Goal: Information Seeking & Learning: Learn about a topic

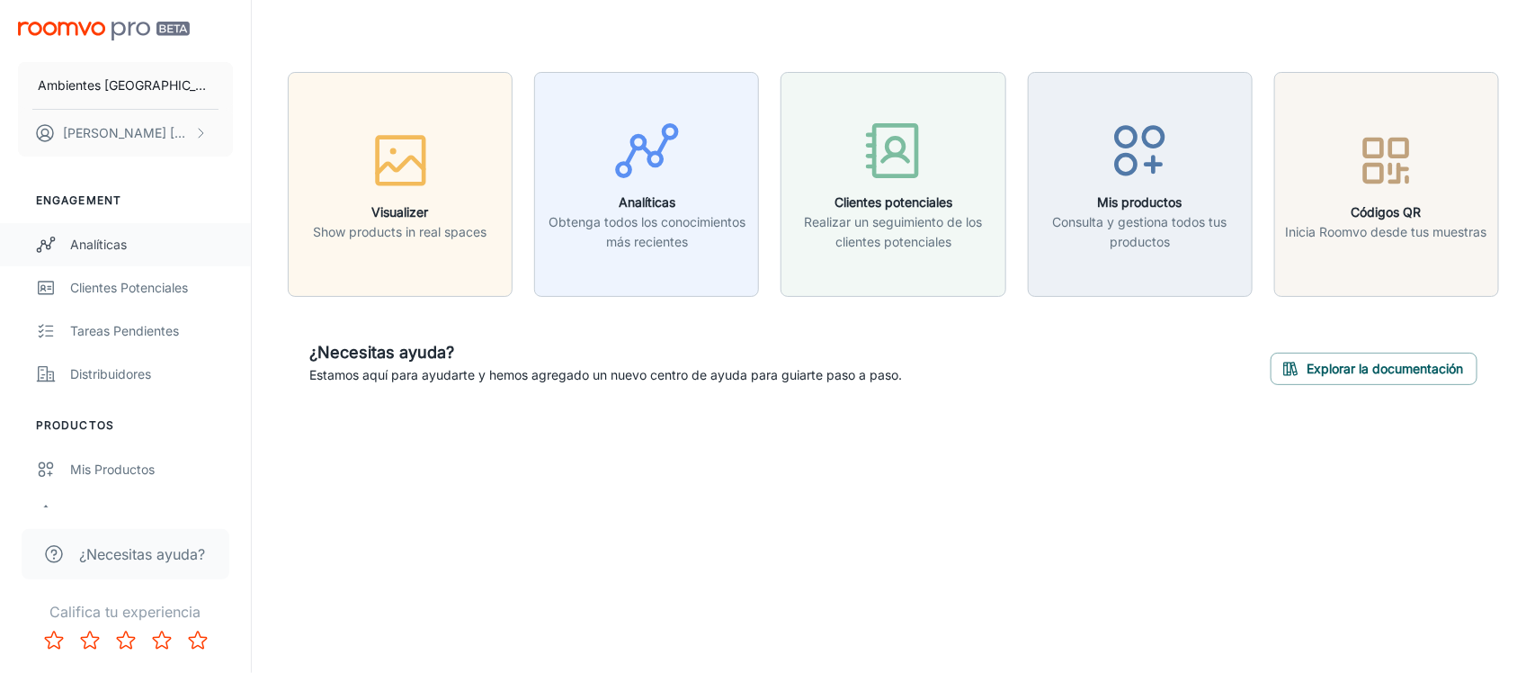
click at [86, 253] on div "Analíticas" at bounding box center [151, 245] width 163 height 20
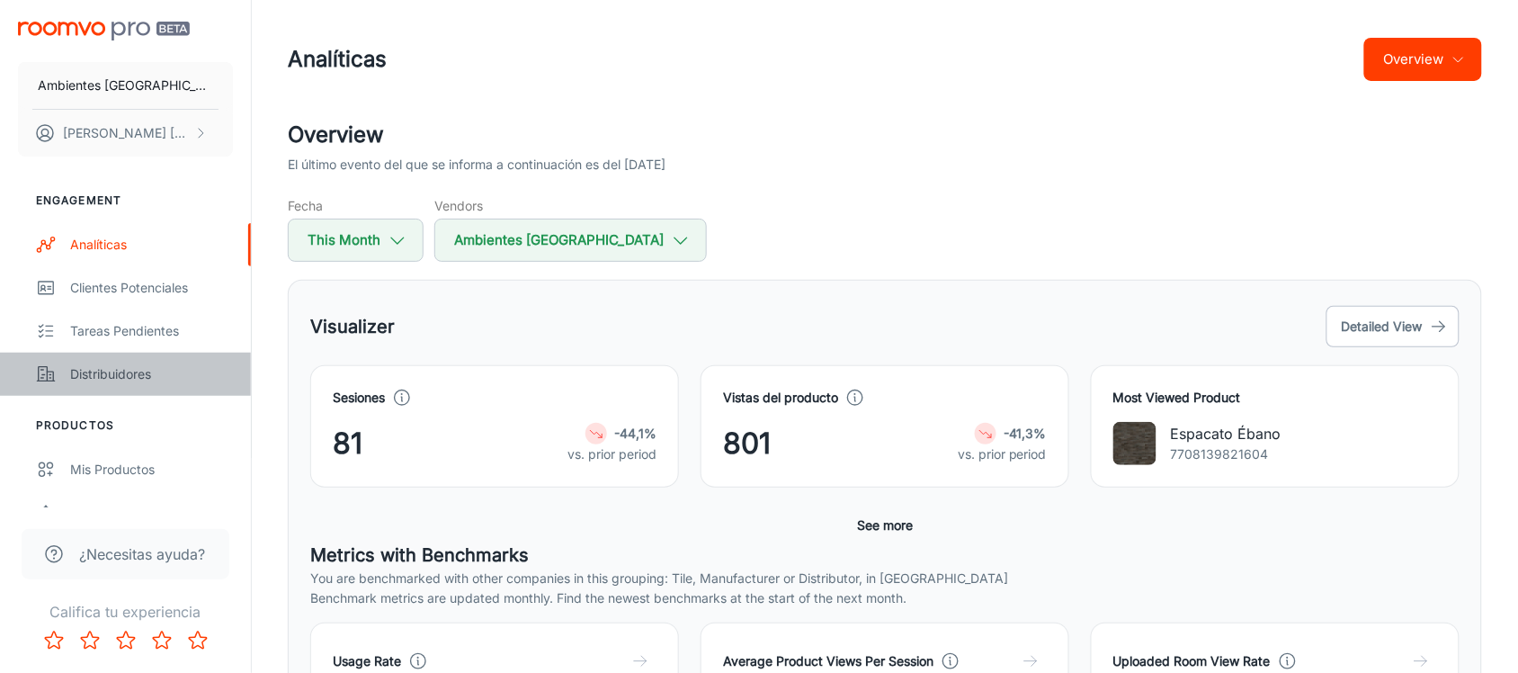
click at [90, 373] on div "Distribuidores" at bounding box center [151, 374] width 163 height 20
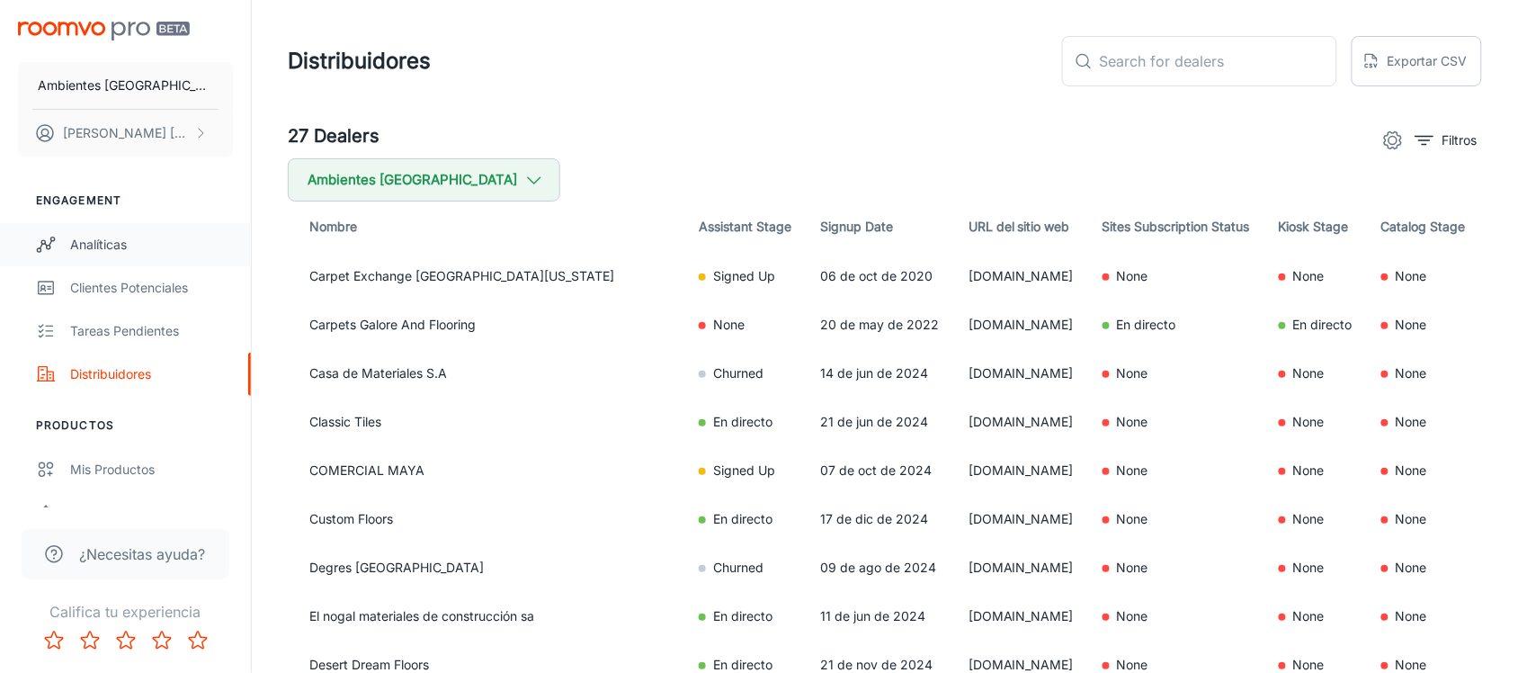
click at [105, 244] on div "Analíticas" at bounding box center [151, 245] width 163 height 20
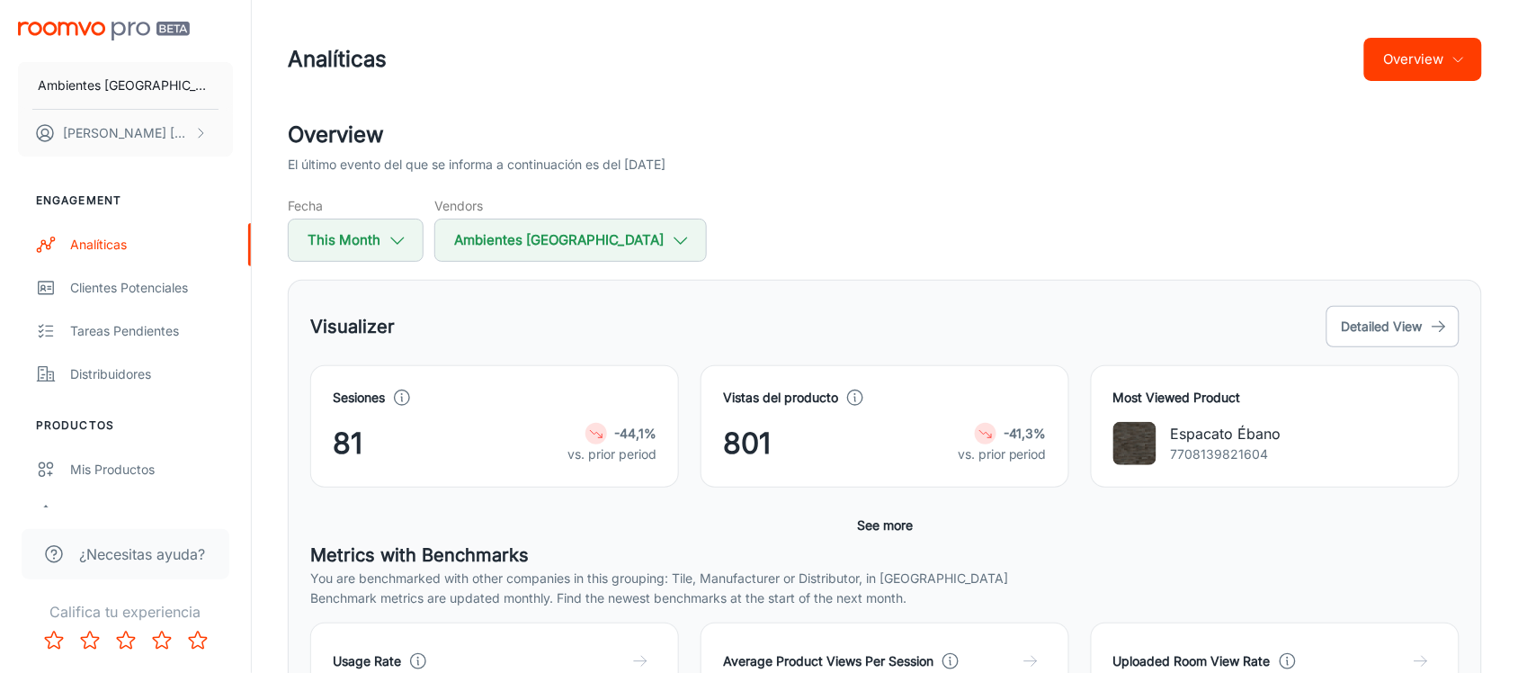
click at [1441, 76] on button "Overview" at bounding box center [1423, 59] width 118 height 43
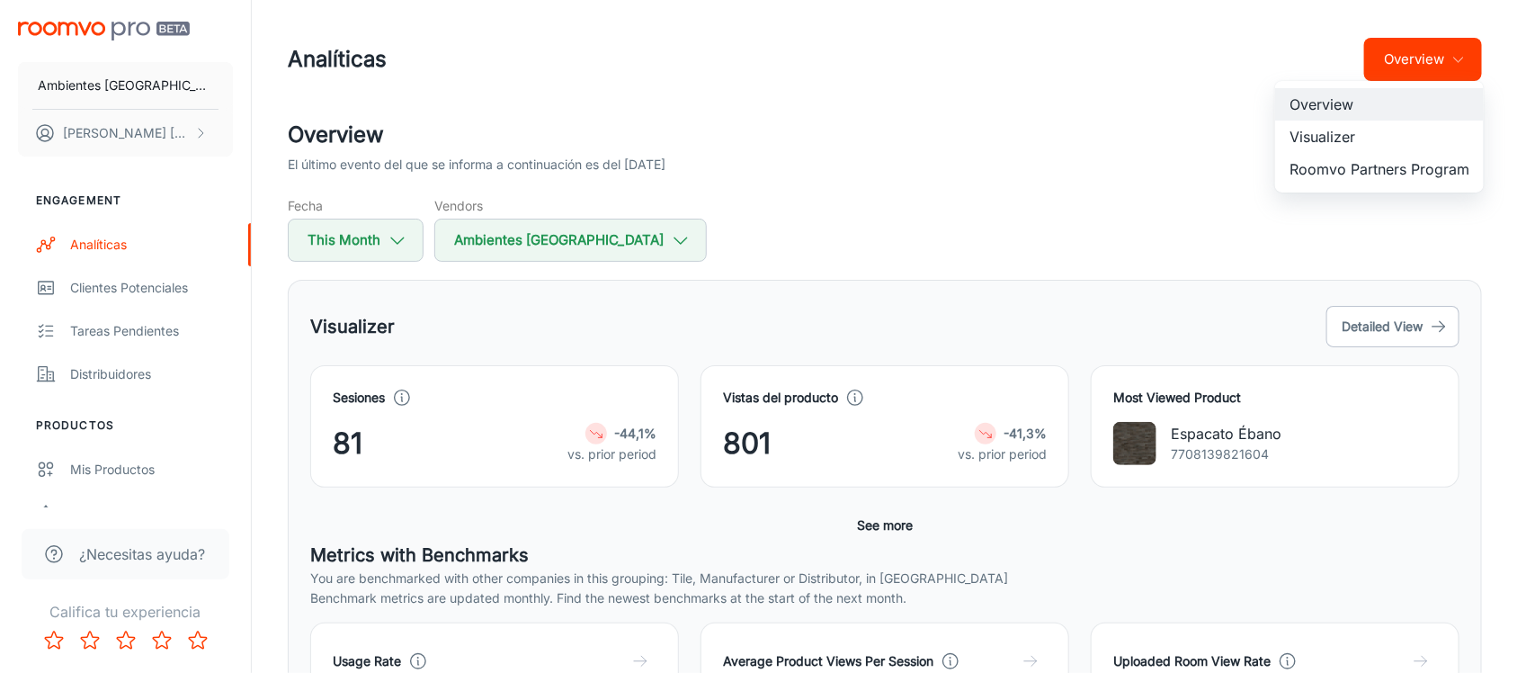
click at [1367, 166] on li "Roomvo Partners Program" at bounding box center [1379, 169] width 209 height 32
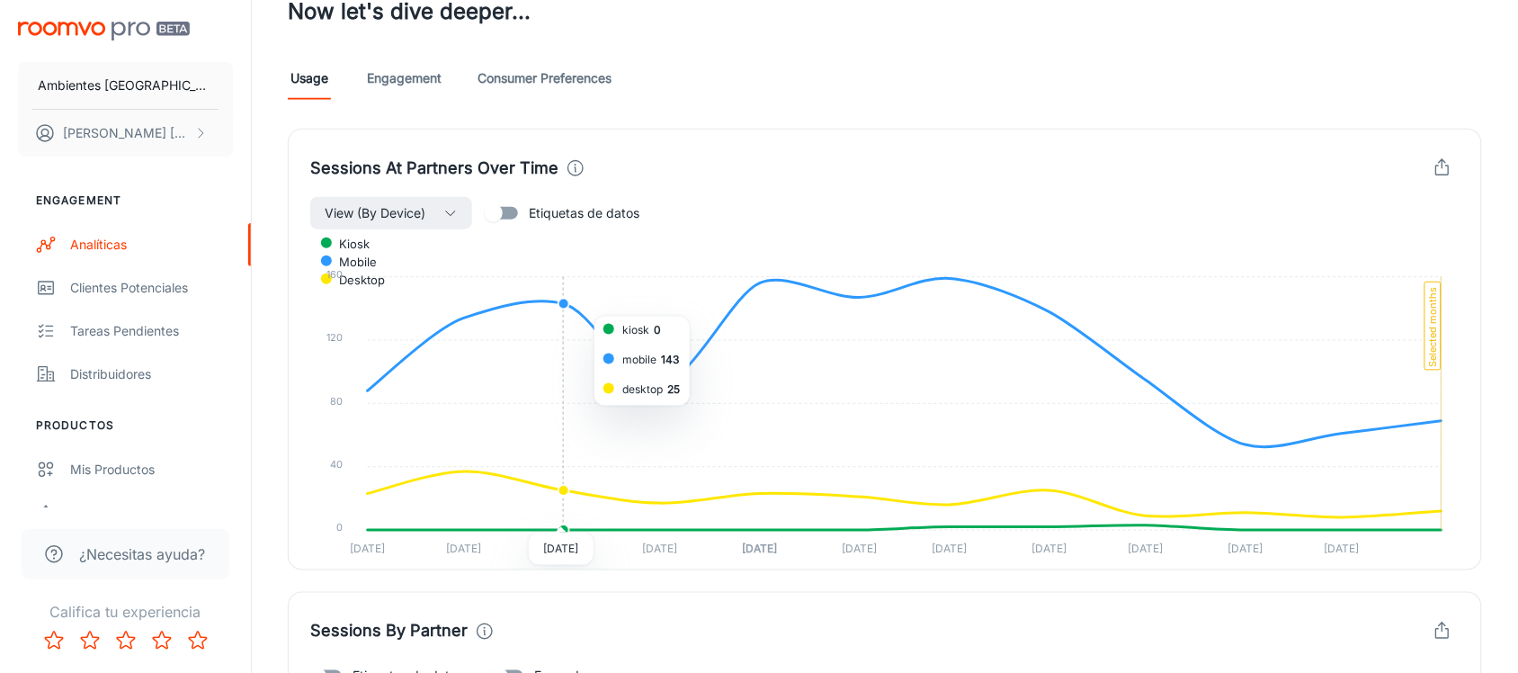
scroll to position [882, 0]
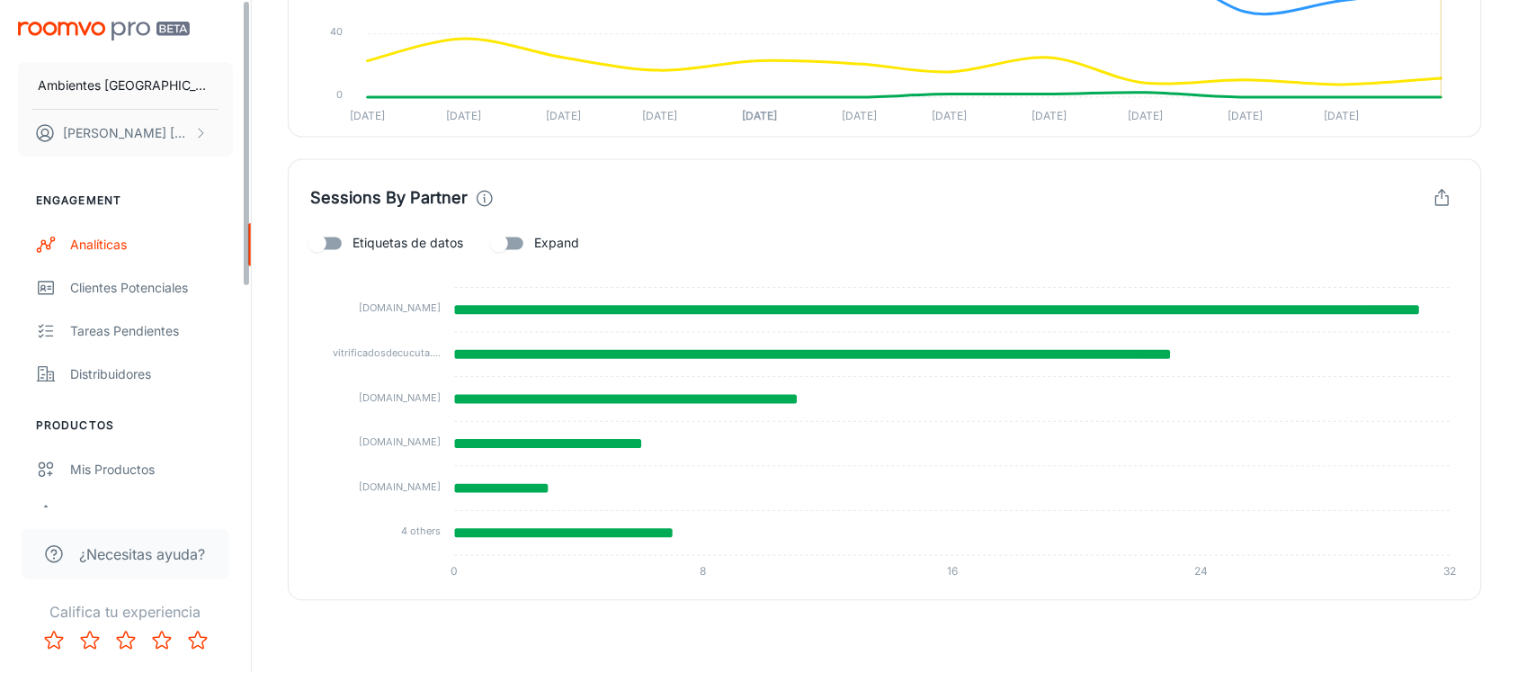
click at [334, 244] on input "Etiquetas de datos" at bounding box center [317, 244] width 103 height 34
checkbox input "true"
click at [509, 248] on input "Expand" at bounding box center [499, 244] width 103 height 34
checkbox input "true"
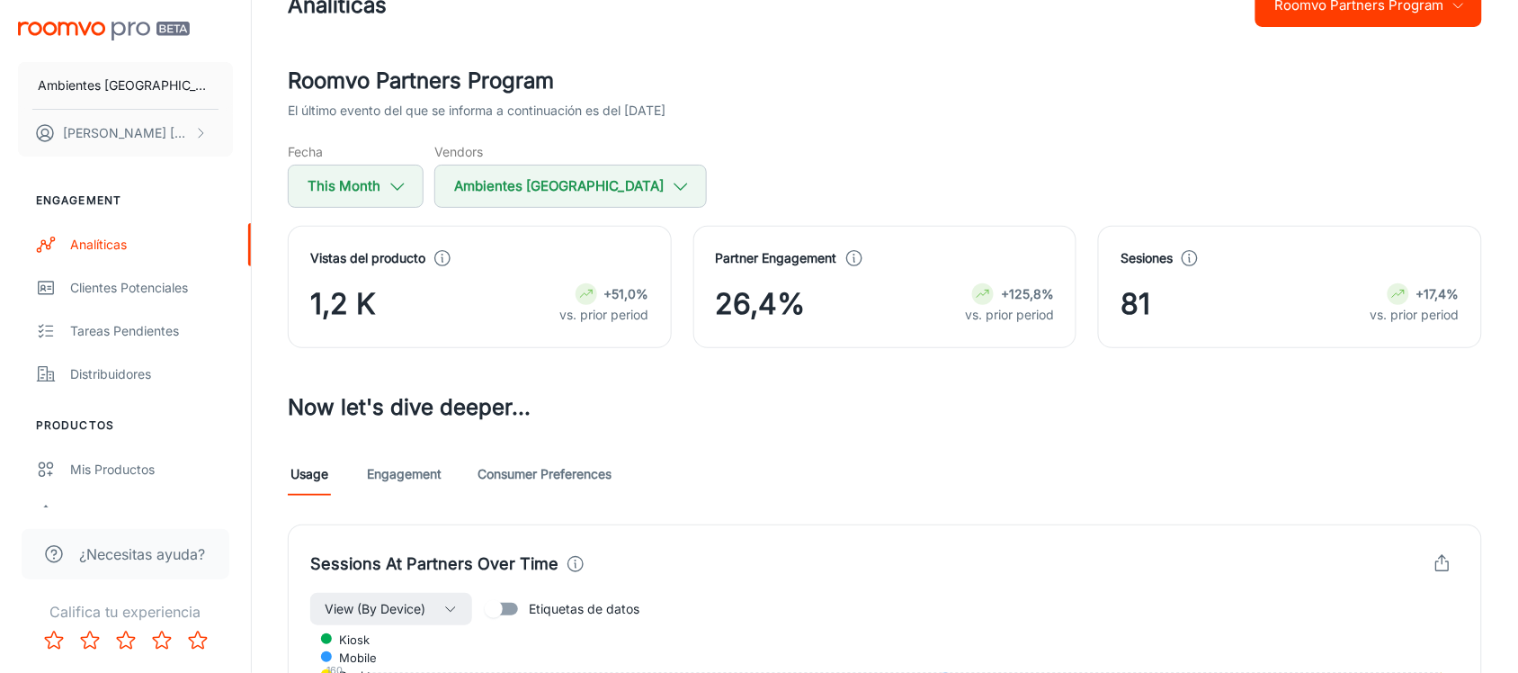
scroll to position [0, 0]
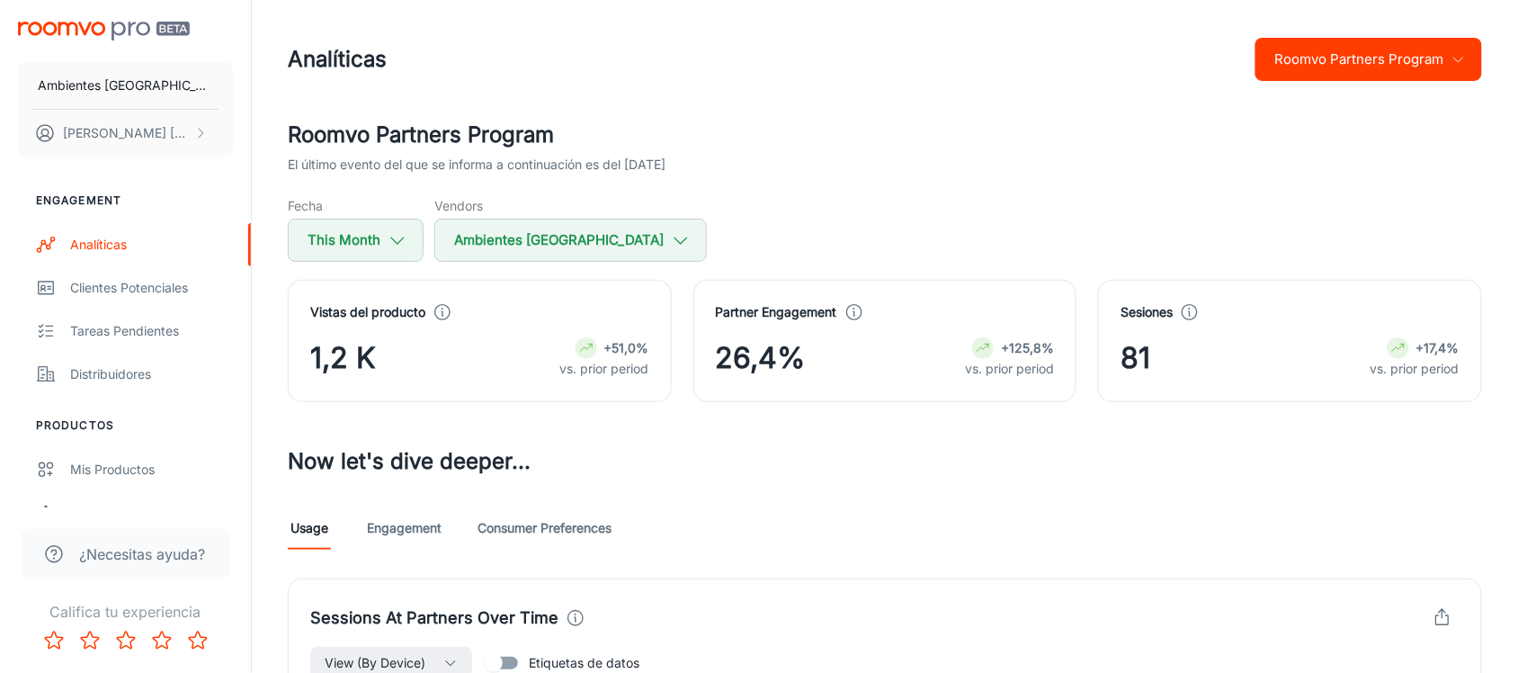
click at [424, 542] on link "Engagement" at bounding box center [404, 527] width 75 height 43
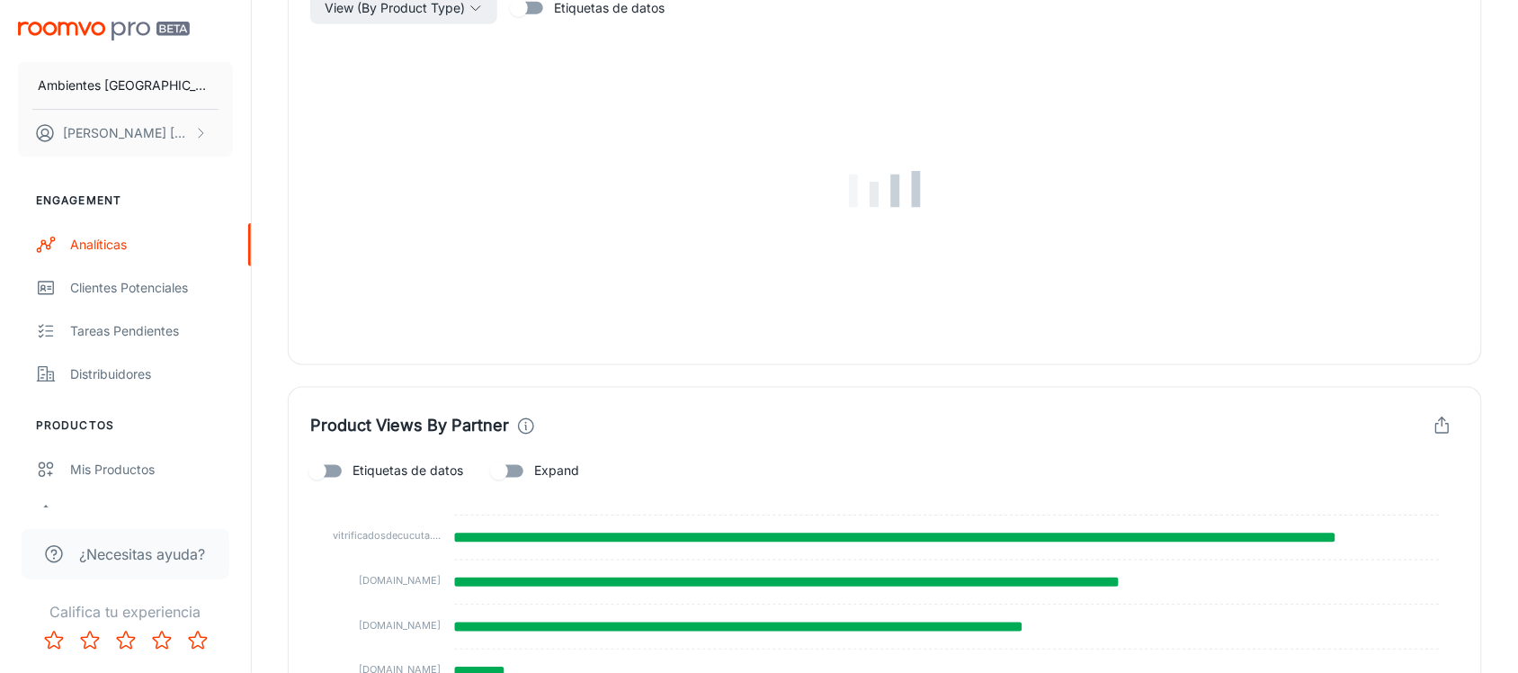
scroll to position [674, 0]
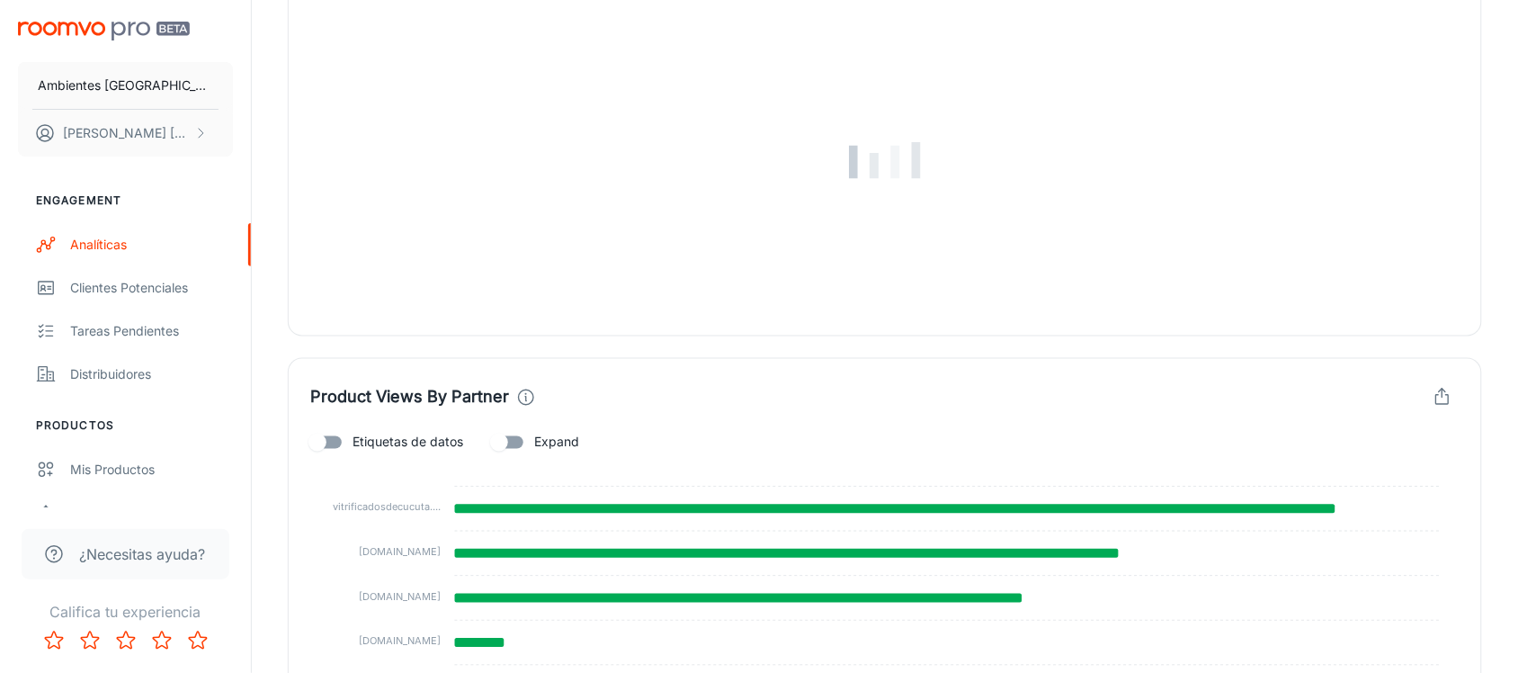
click at [343, 442] on input "Etiquetas de datos" at bounding box center [317, 442] width 103 height 34
checkbox input "true"
click at [524, 438] on input "Expand" at bounding box center [499, 442] width 103 height 34
checkbox input "true"
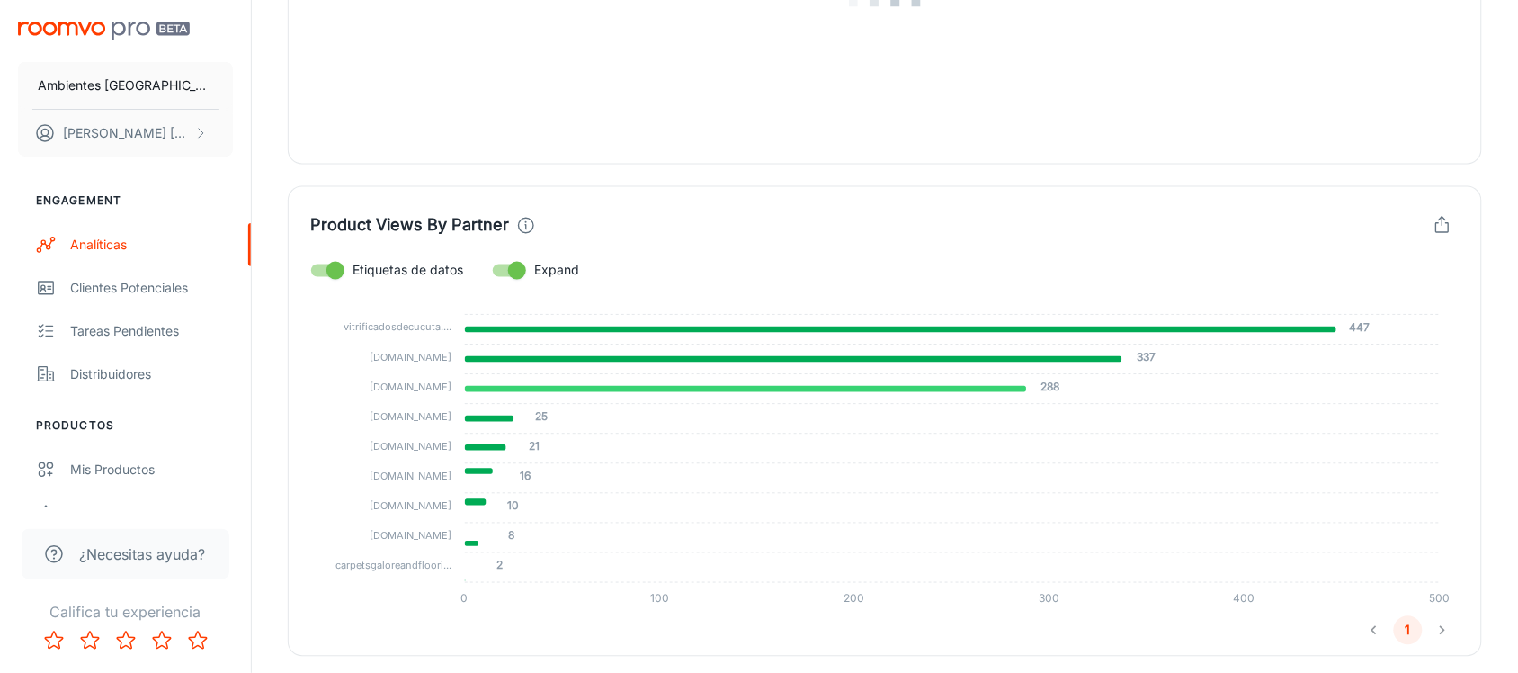
scroll to position [899, 0]
